Goal: Task Accomplishment & Management: Complete application form

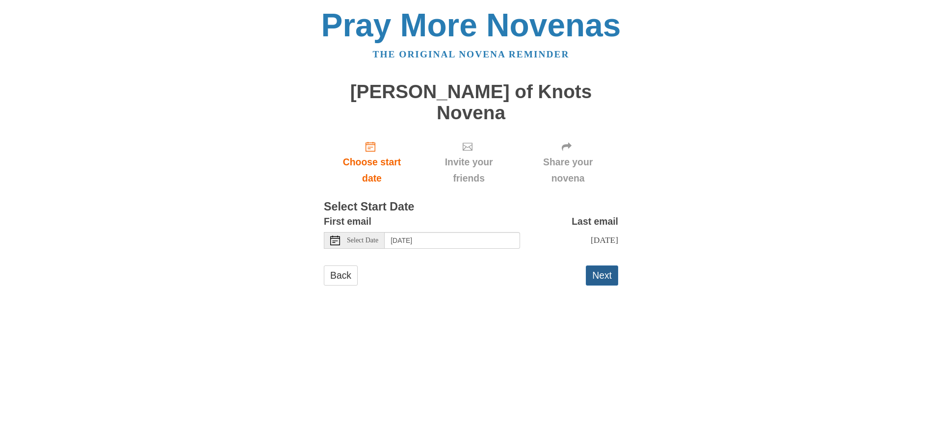
click at [600, 266] on button "Next" at bounding box center [602, 276] width 32 height 20
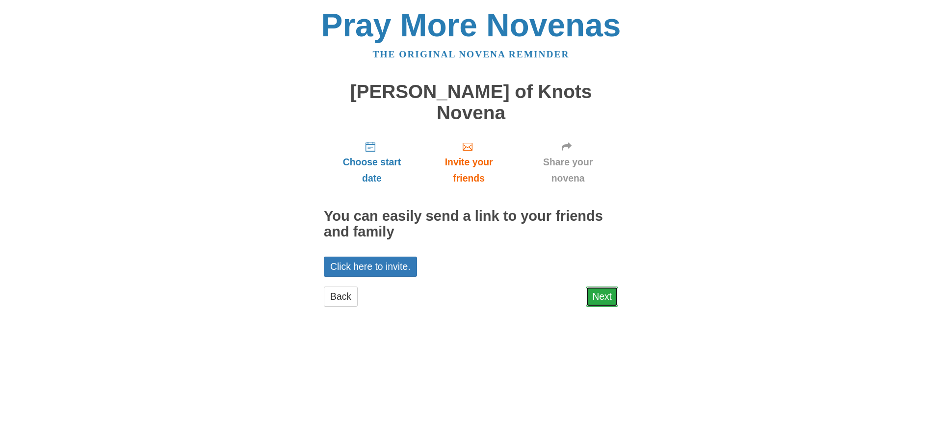
click at [606, 287] on link "Next" at bounding box center [602, 297] width 32 height 20
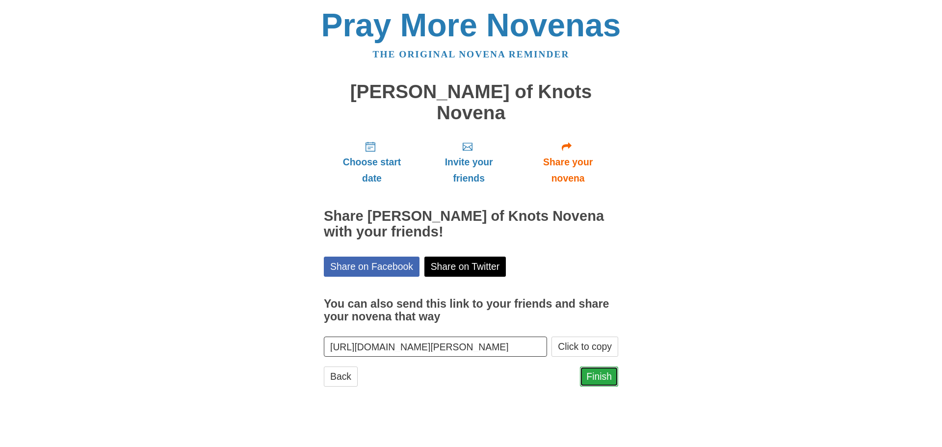
click at [598, 367] on link "Finish" at bounding box center [599, 377] width 38 height 20
